Goal: Task Accomplishment & Management: Manage account settings

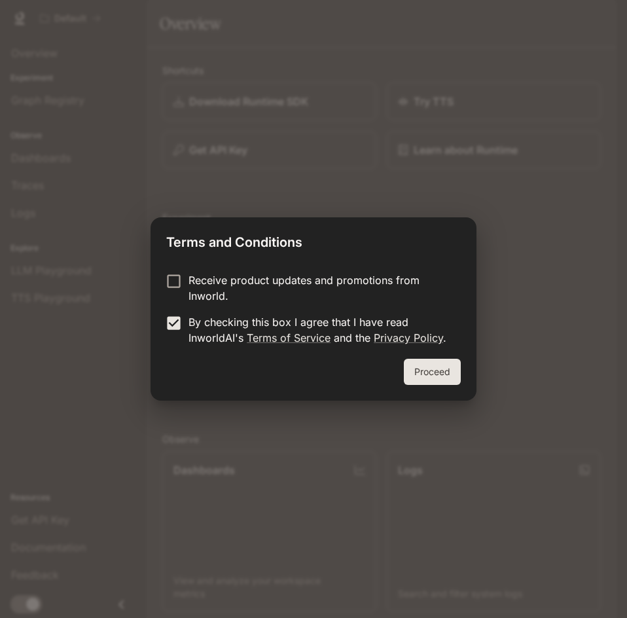
click at [430, 375] on button "Proceed" at bounding box center [432, 372] width 57 height 26
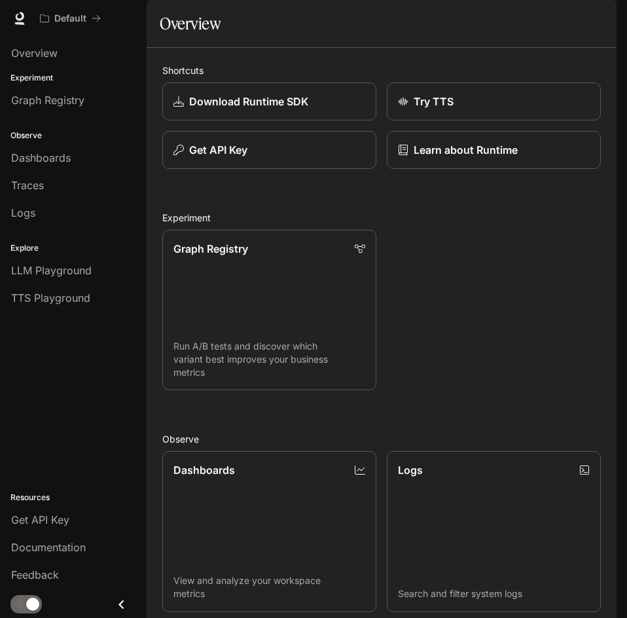
click at [596, 14] on img "button" at bounding box center [598, 18] width 18 height 18
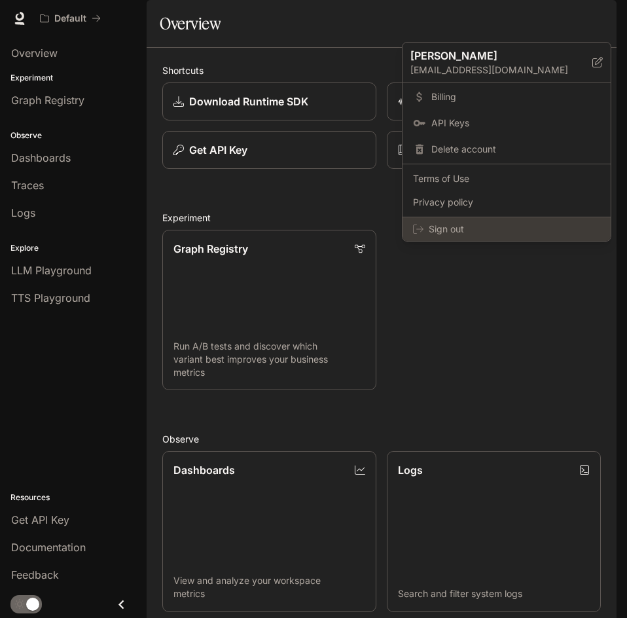
click at [475, 229] on span "Sign out" at bounding box center [515, 229] width 172 height 13
